Goal: Task Accomplishment & Management: Manage account settings

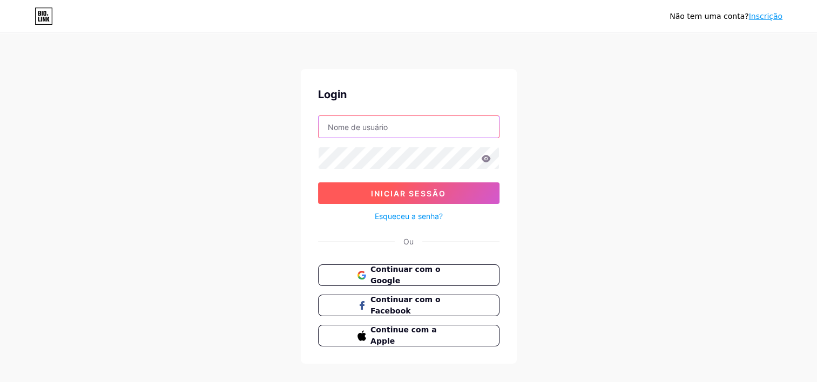
type input "[EMAIL_ADDRESS][DOMAIN_NAME]"
click at [477, 194] on button "Iniciar sessão" at bounding box center [408, 193] width 181 height 22
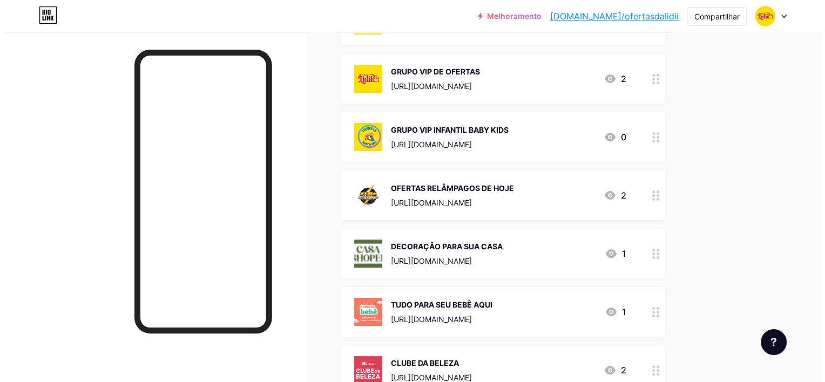
scroll to position [181, 0]
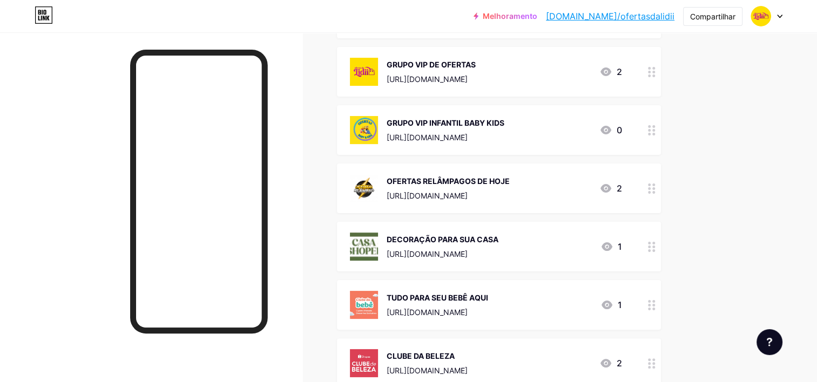
click at [652, 188] on icon at bounding box center [652, 189] width 8 height 10
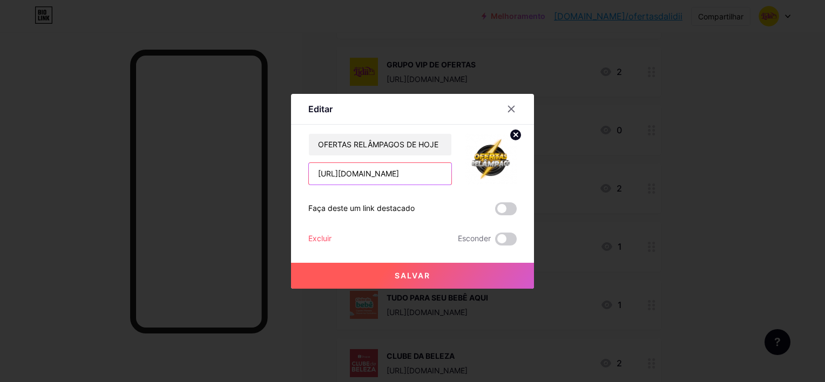
scroll to position [0, 0]
drag, startPoint x: 445, startPoint y: 174, endPoint x: 292, endPoint y: 171, distance: 153.9
click at [292, 171] on div "Editar Content YouTube Play YouTube video without leaving your page. ADD Vimeo …" at bounding box center [412, 191] width 243 height 195
paste input "10tcytE8xg"
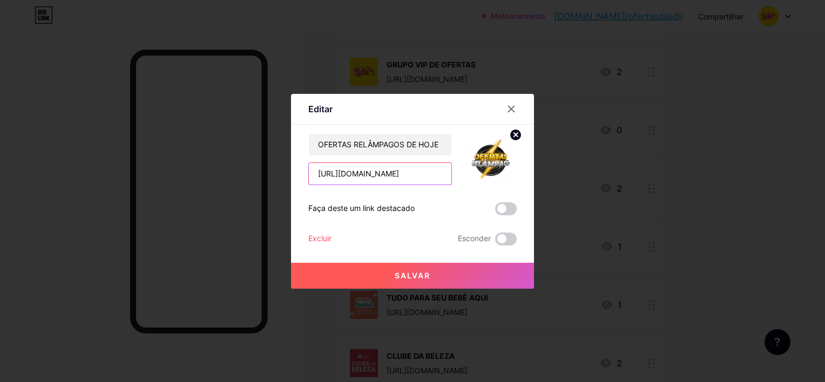
click at [424, 172] on input "[URL][DOMAIN_NAME]" at bounding box center [380, 174] width 143 height 22
paste input "text"
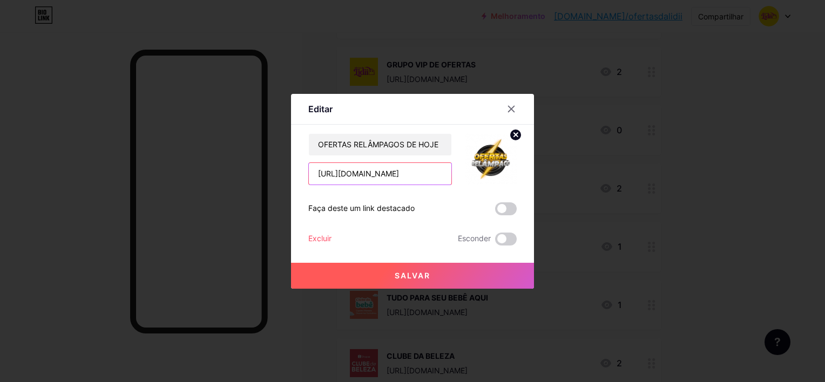
scroll to position [0, 3]
type input "[URL][DOMAIN_NAME]"
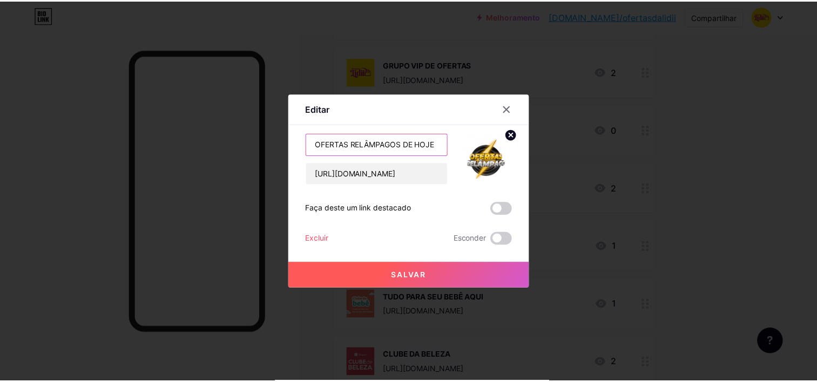
scroll to position [0, 0]
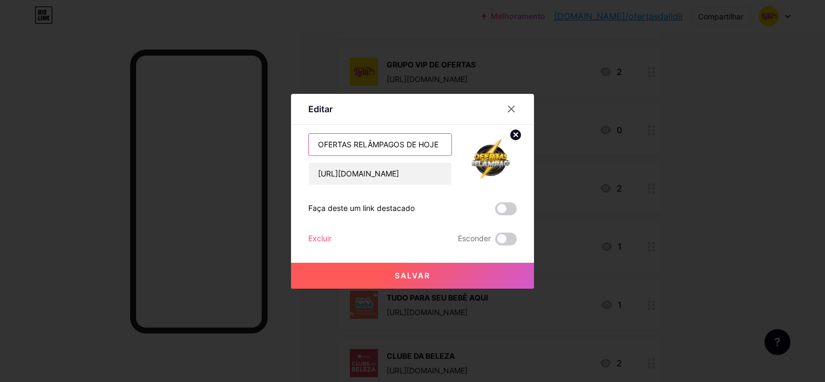
drag, startPoint x: 445, startPoint y: 140, endPoint x: 287, endPoint y: 136, distance: 157.7
click at [287, 136] on div "Editar Content YouTube Play YouTube video without leaving your page. ADD Vimeo …" at bounding box center [412, 191] width 825 height 382
type input "SHOPEE"
click at [512, 208] on span at bounding box center [506, 208] width 22 height 13
click at [495, 212] on input "checkbox" at bounding box center [495, 212] width 0 height 0
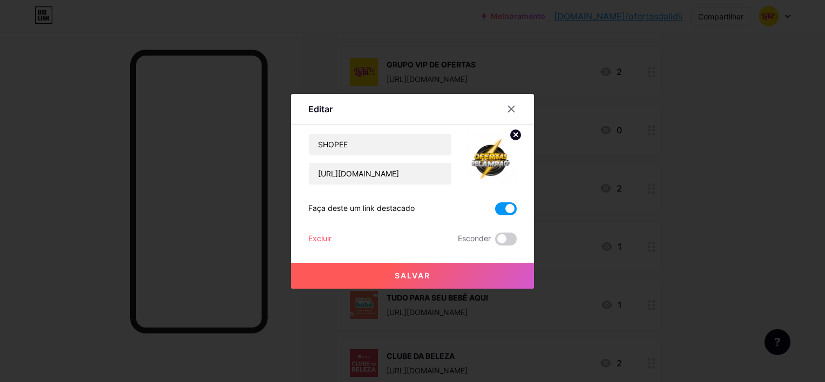
click at [495, 162] on img at bounding box center [491, 159] width 52 height 52
click at [515, 136] on icon at bounding box center [516, 135] width 4 height 4
click at [490, 158] on rect at bounding box center [488, 151] width 17 height 17
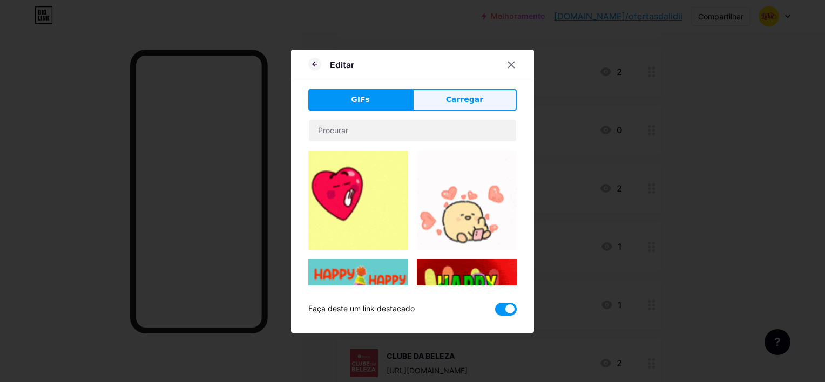
click at [453, 105] on button "Carregar" at bounding box center [464, 100] width 104 height 22
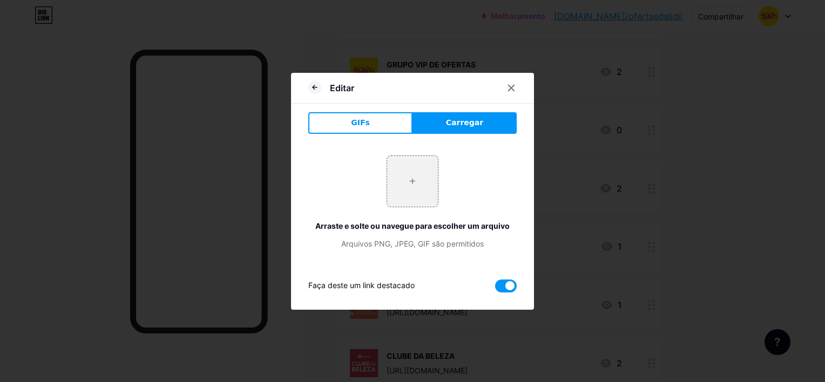
click at [477, 124] on span "Carregar" at bounding box center [464, 122] width 37 height 11
click at [412, 181] on input "file" at bounding box center [412, 181] width 51 height 51
click at [466, 122] on span "Carregar" at bounding box center [464, 122] width 37 height 11
click at [407, 189] on input "file" at bounding box center [412, 181] width 51 height 51
type input "C:\fakepath\OIP (1).webp"
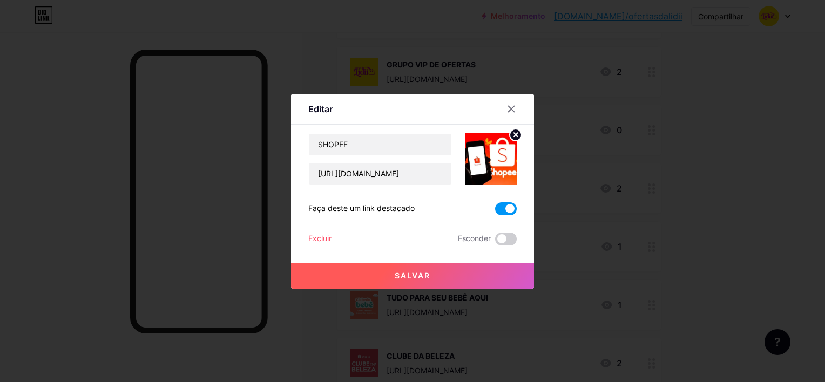
click at [446, 278] on button "Salvar" at bounding box center [412, 276] width 243 height 26
